Goal: Information Seeking & Learning: Learn about a topic

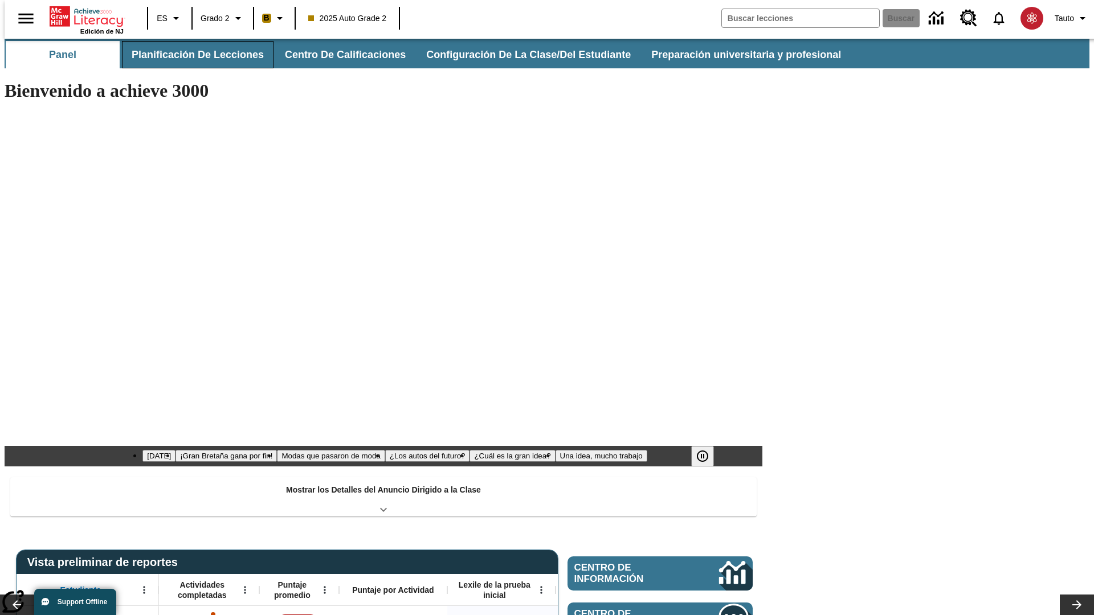
click at [191, 55] on button "Planificación de lecciones" at bounding box center [198, 54] width 152 height 27
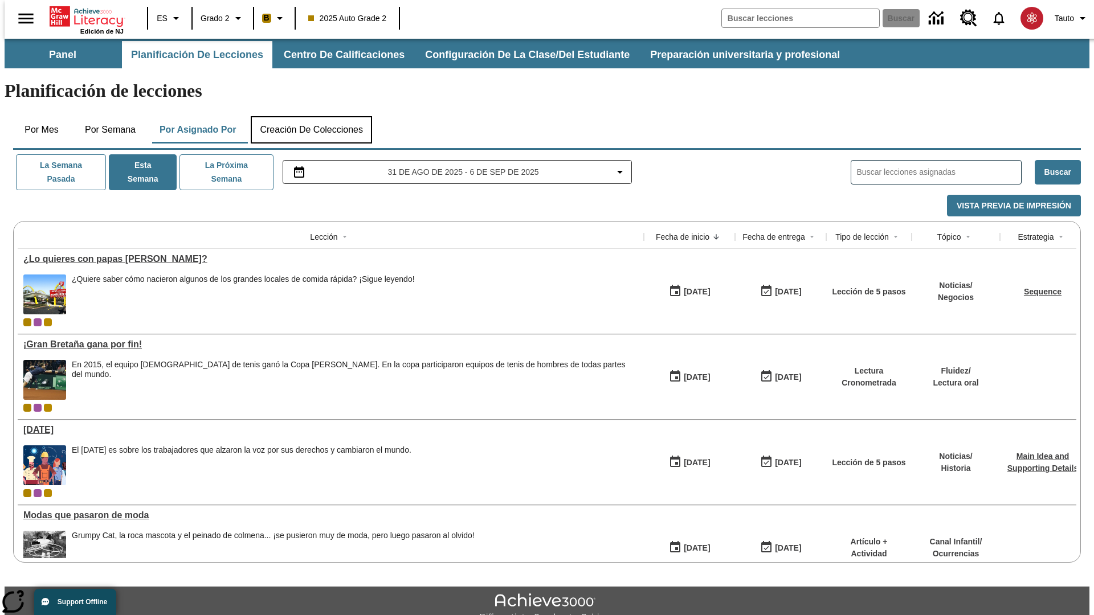
click at [311, 116] on button "Creación de colecciones" at bounding box center [311, 129] width 121 height 27
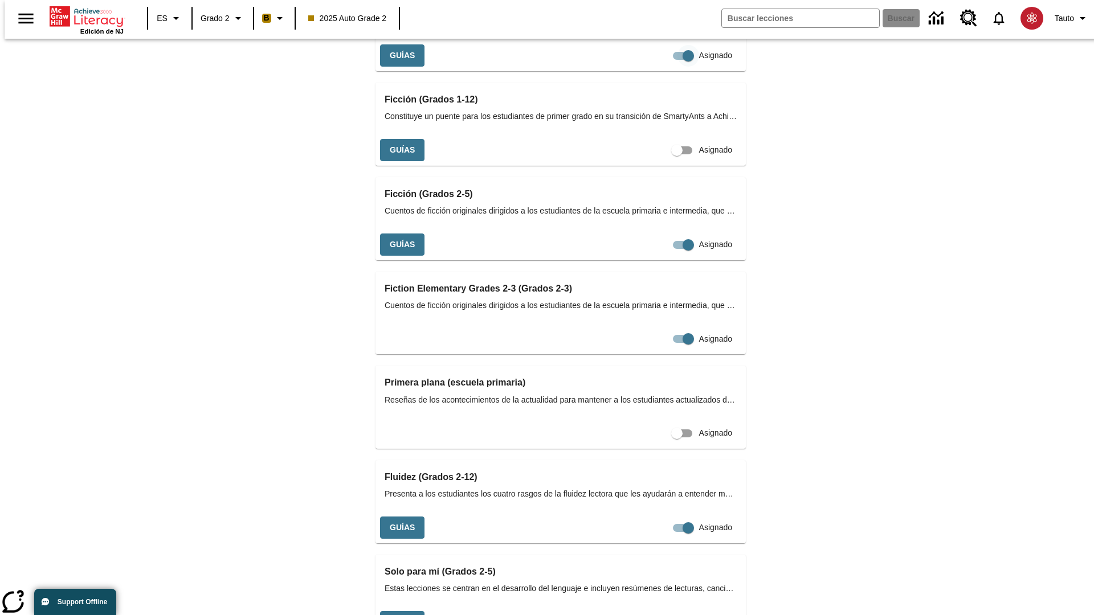
click at [656, 67] on input "Asignado" at bounding box center [688, 56] width 65 height 22
checkbox input "false"
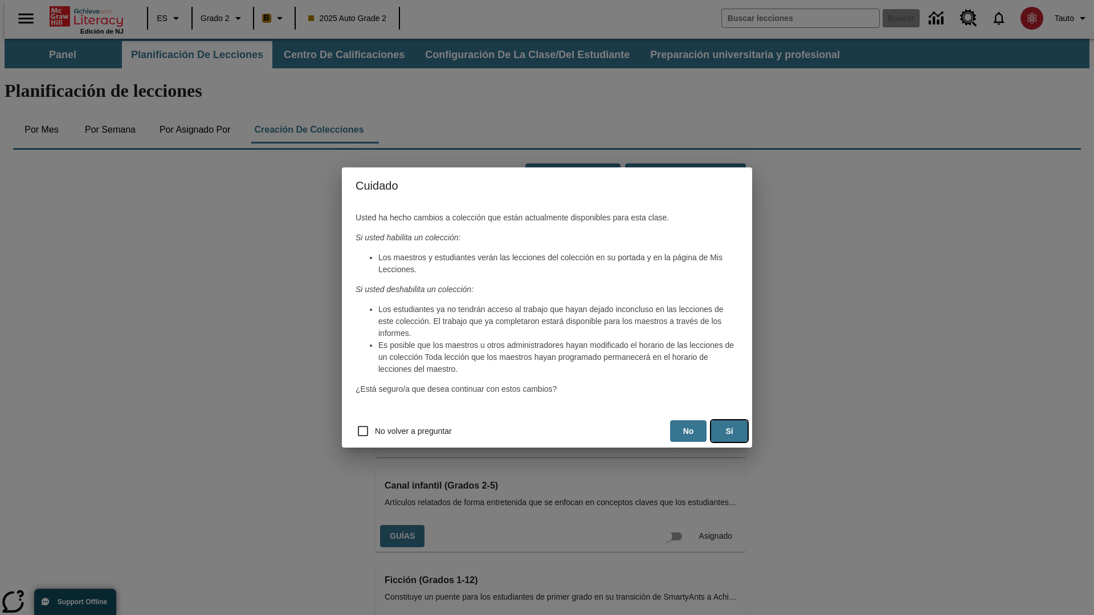
click at [729, 431] on button "Sí" at bounding box center [729, 432] width 36 height 22
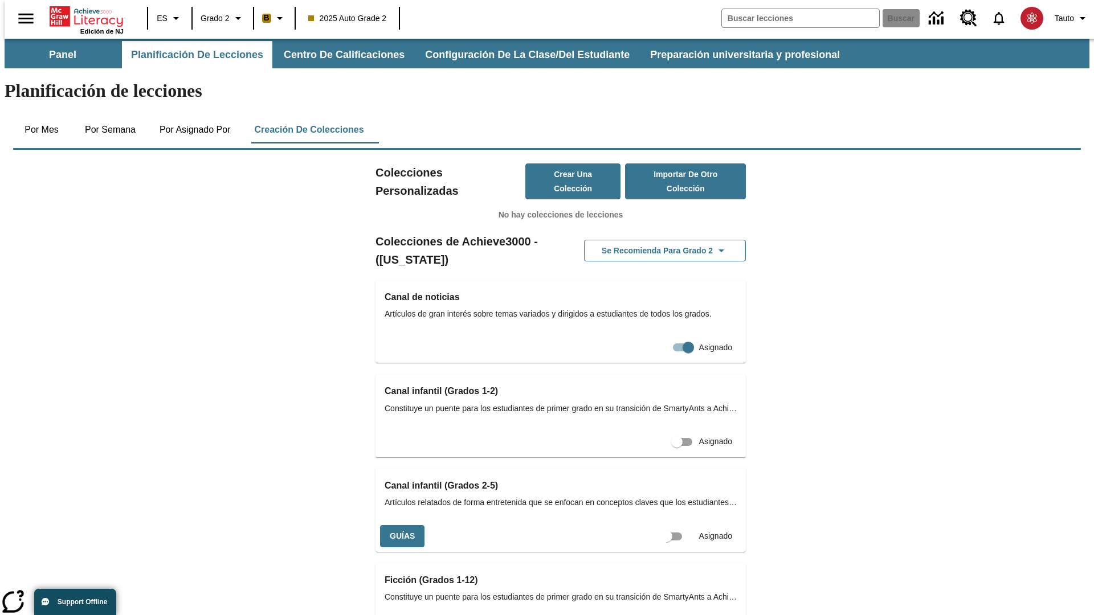
scroll to position [0, 10]
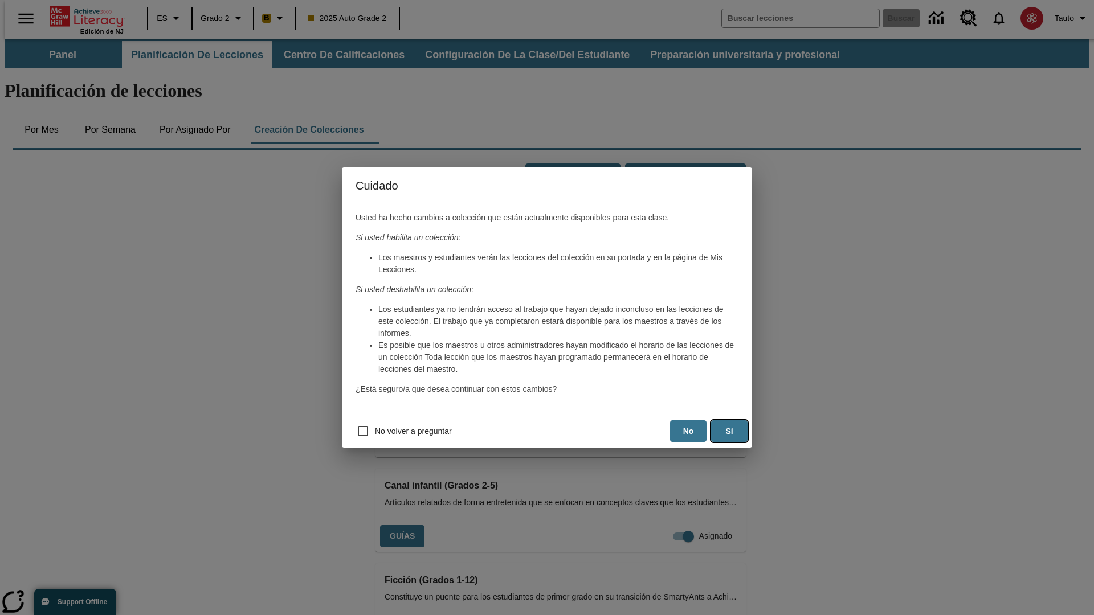
click at [729, 431] on button "Sí" at bounding box center [729, 432] width 36 height 22
